Goal: Information Seeking & Learning: Learn about a topic

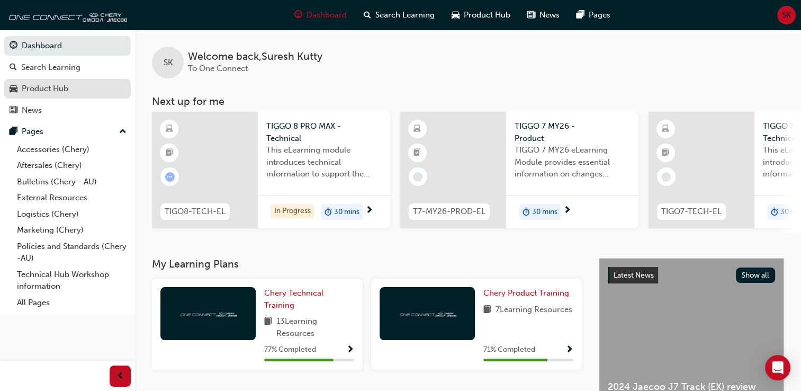
click at [62, 96] on link "Product Hub" at bounding box center [67, 89] width 127 height 20
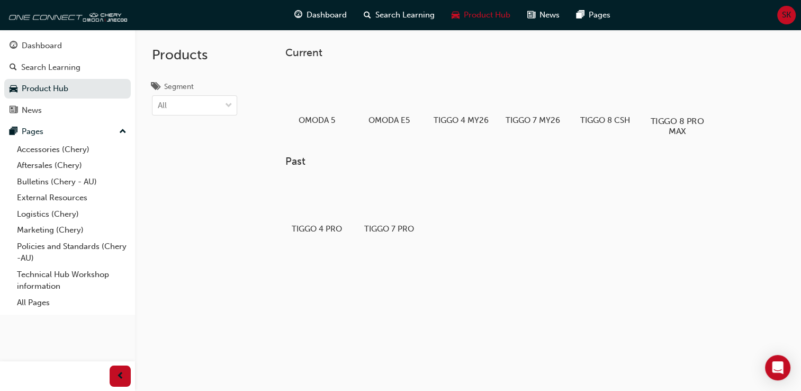
click at [679, 88] on div at bounding box center [677, 90] width 59 height 42
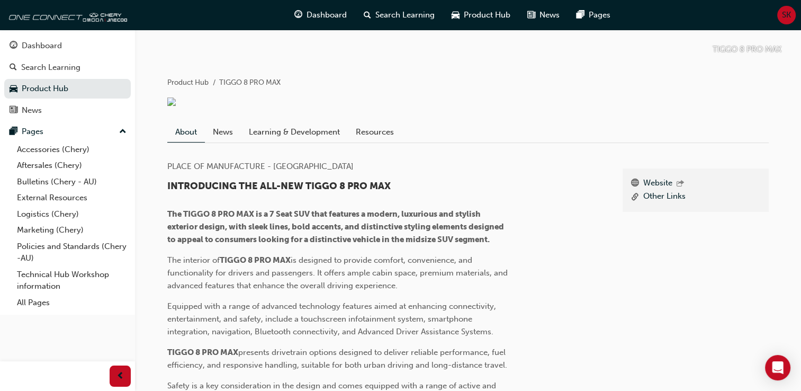
scroll to position [191, 0]
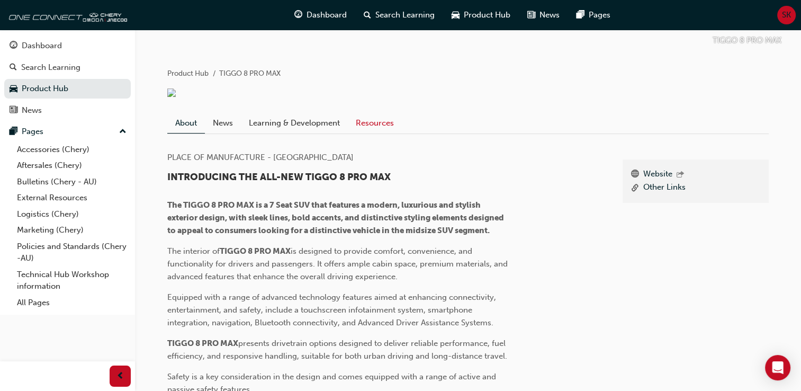
click at [375, 126] on link "Resources" at bounding box center [375, 123] width 54 height 20
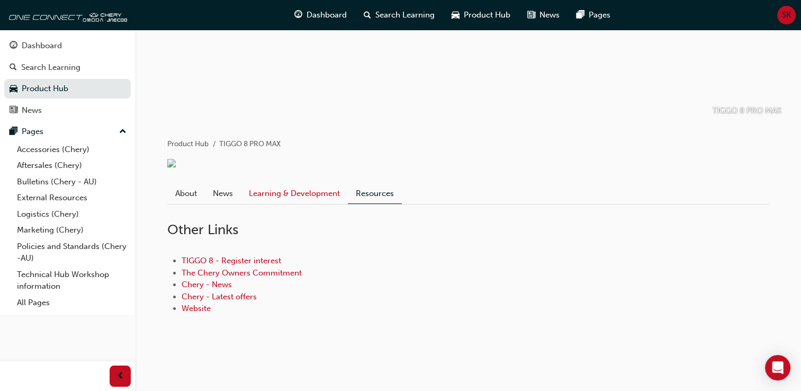
click at [287, 192] on link "Learning & Development" at bounding box center [294, 193] width 107 height 20
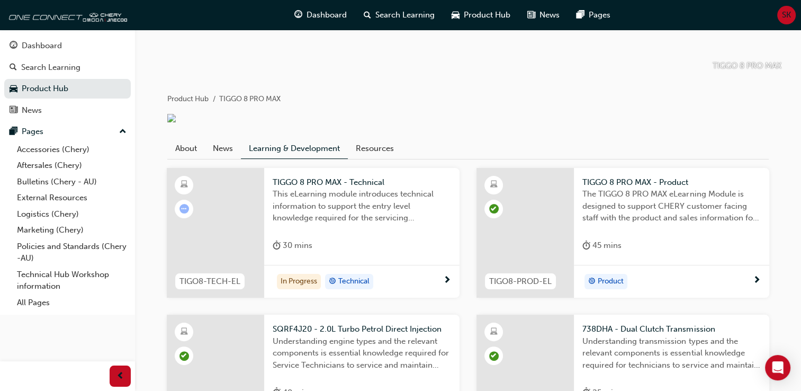
scroll to position [169, 0]
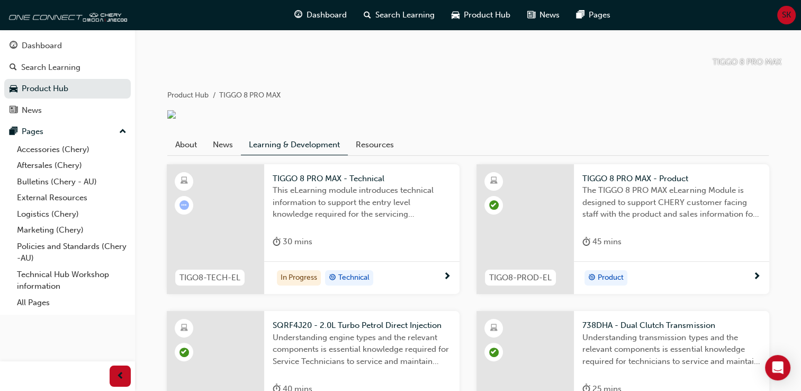
click at [263, 216] on div at bounding box center [215, 229] width 97 height 130
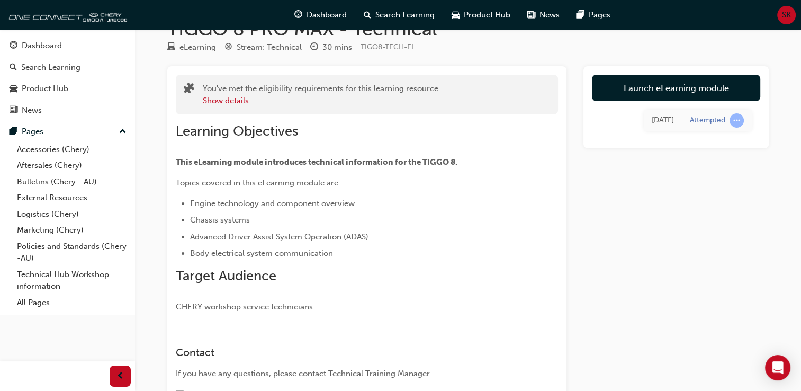
scroll to position [20, 0]
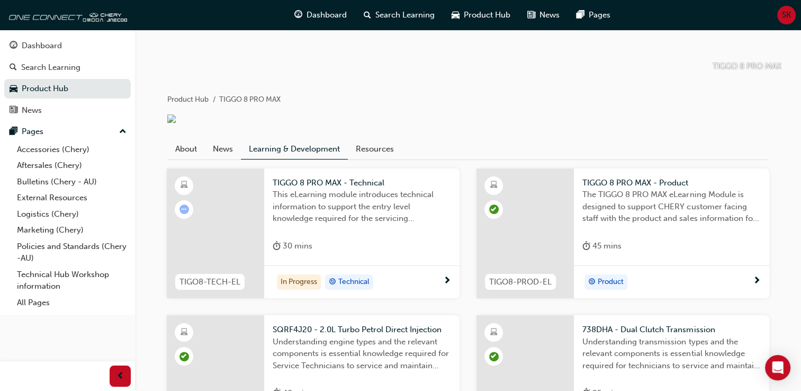
scroll to position [191, 0]
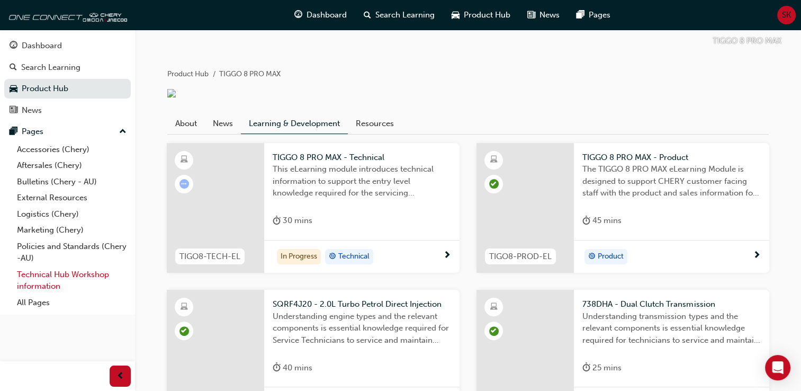
click at [95, 272] on link "Technical Hub Workshop information" at bounding box center [72, 280] width 118 height 28
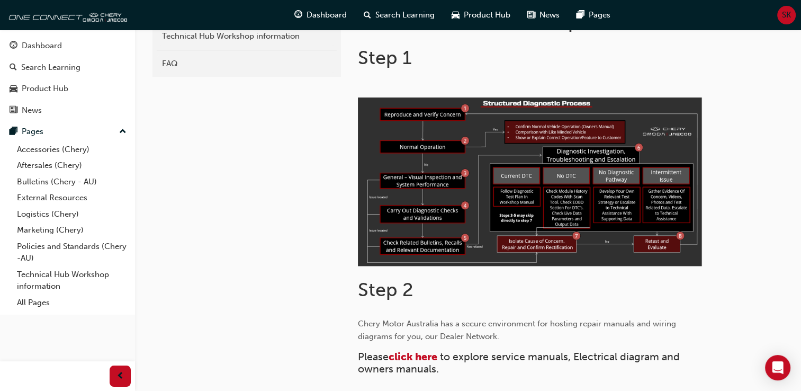
scroll to position [443, 0]
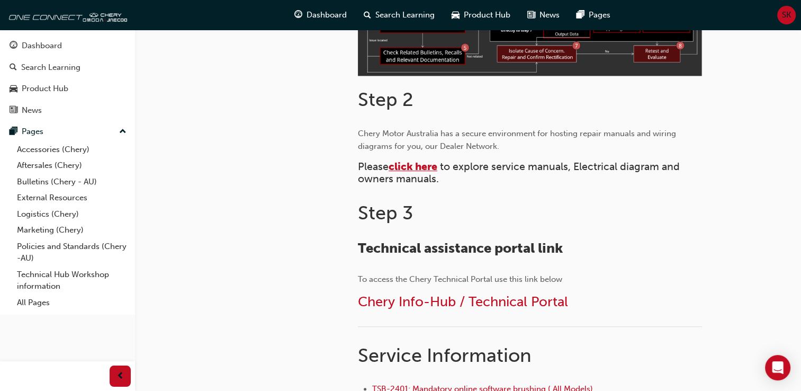
click at [428, 170] on span "click here" at bounding box center [413, 166] width 49 height 12
